Goal: Transaction & Acquisition: Purchase product/service

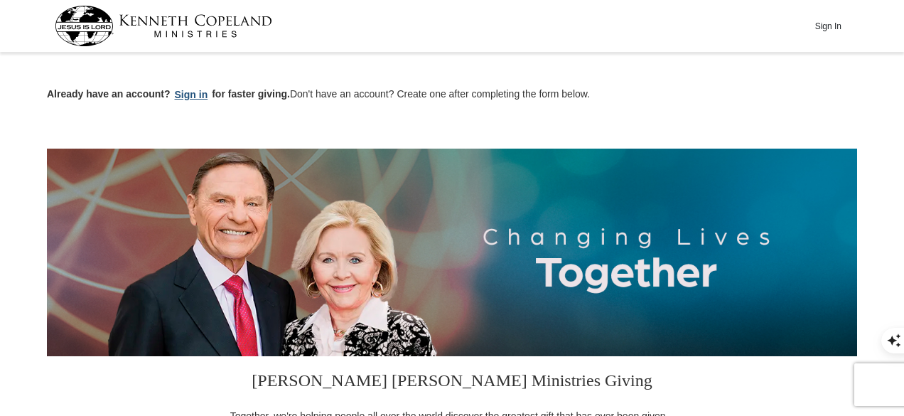
click at [191, 93] on button "Sign in" at bounding box center [192, 95] width 42 height 16
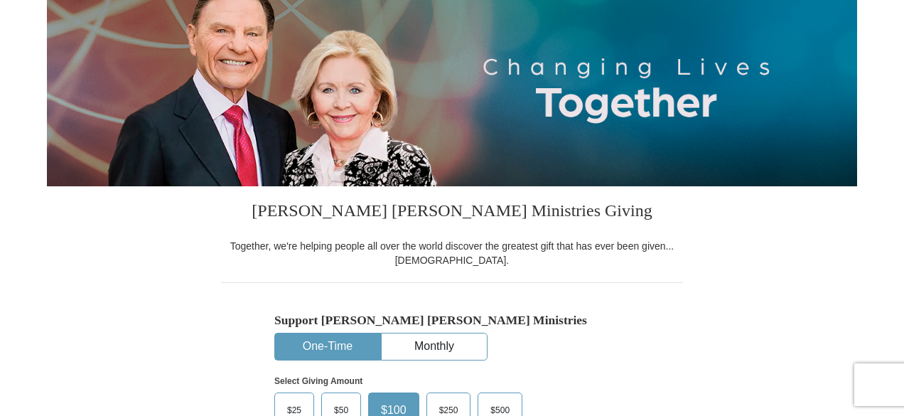
select select "FL"
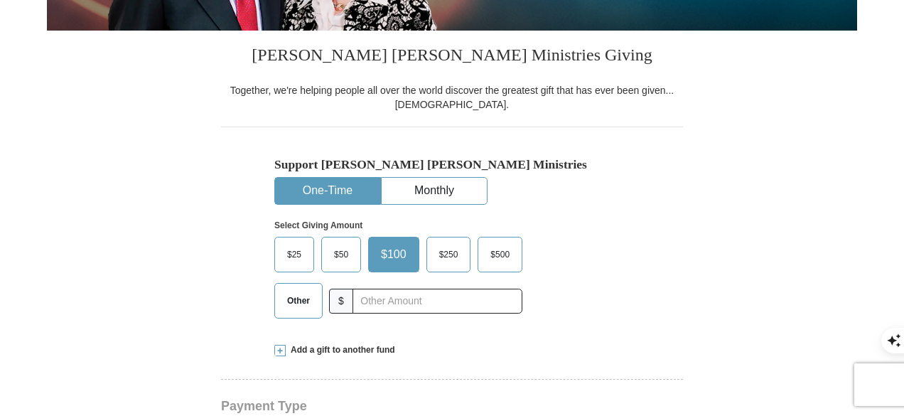
scroll to position [426, 0]
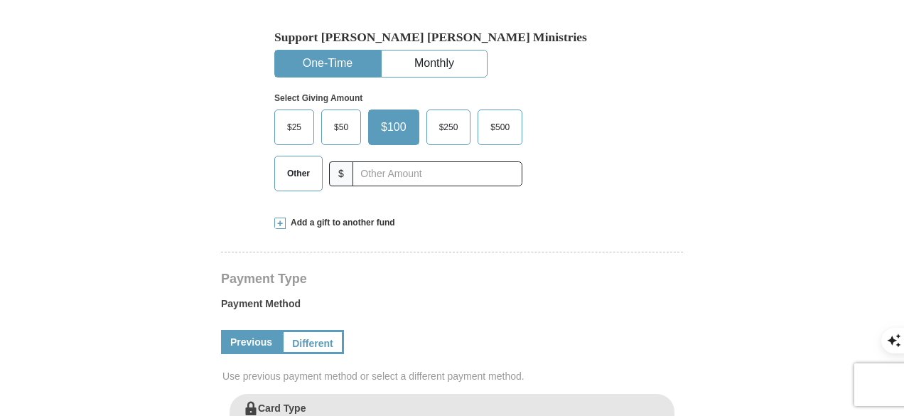
click at [342, 127] on span "$50" at bounding box center [341, 127] width 28 height 21
click at [0, 0] on input "$50" at bounding box center [0, 0] width 0 height 0
click at [131, 255] on form "[PERSON_NAME] [PERSON_NAME] Ministries Giving Together, we're helping people al…" at bounding box center [452, 396] width 810 height 1530
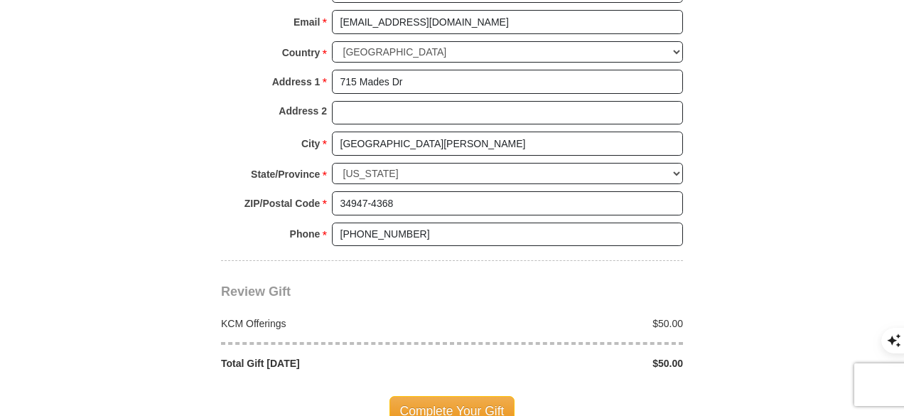
scroll to position [1137, 0]
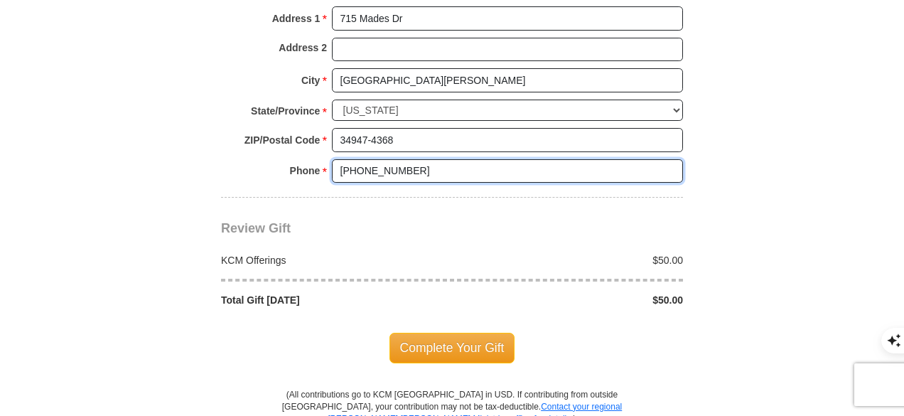
drag, startPoint x: 421, startPoint y: 161, endPoint x: 366, endPoint y: 167, distance: 55.8
click at [366, 167] on input "[PHONE_NUMBER]" at bounding box center [507, 171] width 351 height 24
type input "[PHONE_NUMBER]"
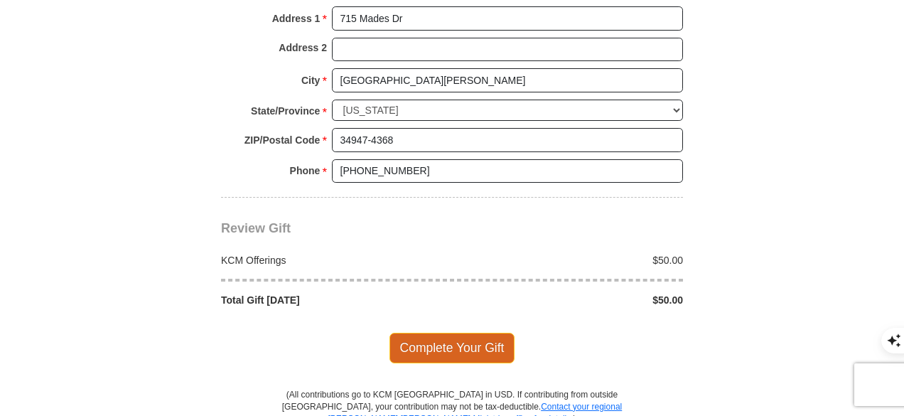
click at [455, 336] on span "Complete Your Gift" at bounding box center [452, 348] width 126 height 30
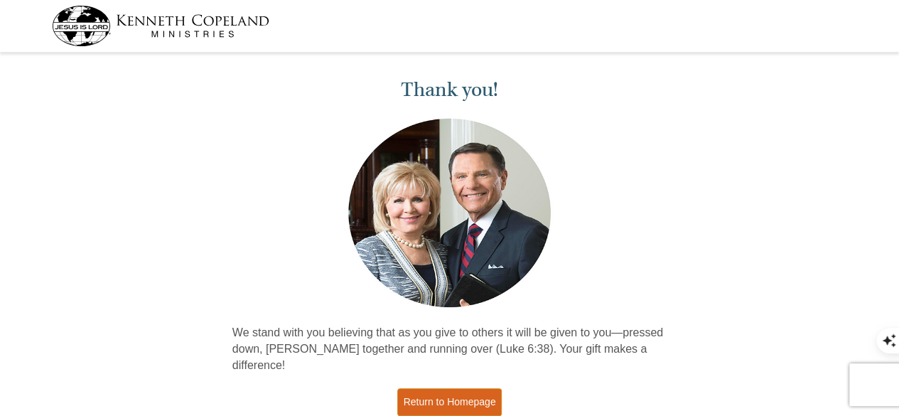
click at [455, 388] on link "Return to Homepage" at bounding box center [449, 402] width 105 height 28
